Goal: Task Accomplishment & Management: Manage account settings

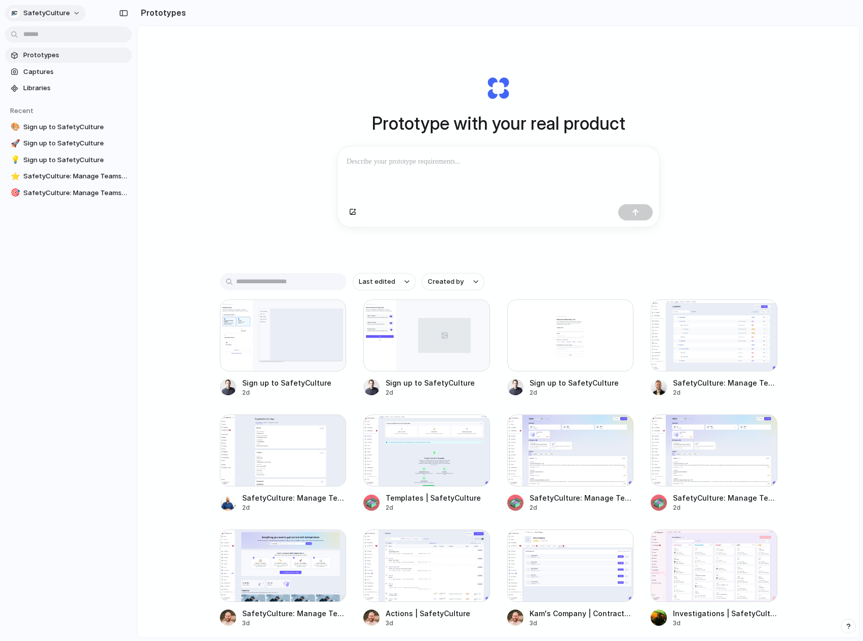
click at [58, 10] on span "SafetyCulture" at bounding box center [46, 13] width 47 height 10
click at [52, 81] on li "Sign out" at bounding box center [49, 85] width 84 height 16
click at [80, 73] on span "Captures" at bounding box center [75, 72] width 104 height 10
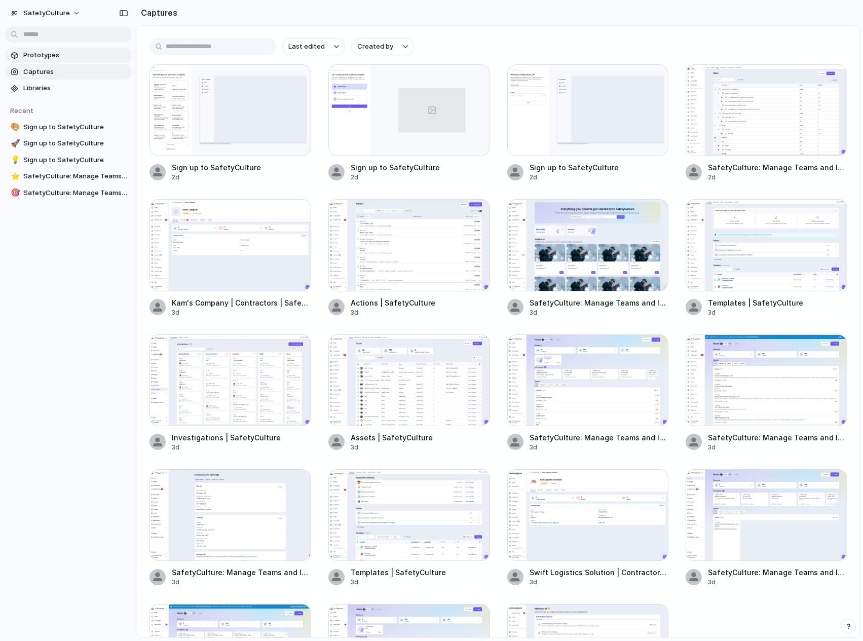
click at [70, 62] on link "Prototypes" at bounding box center [68, 55] width 127 height 15
